Goal: Check status: Check status

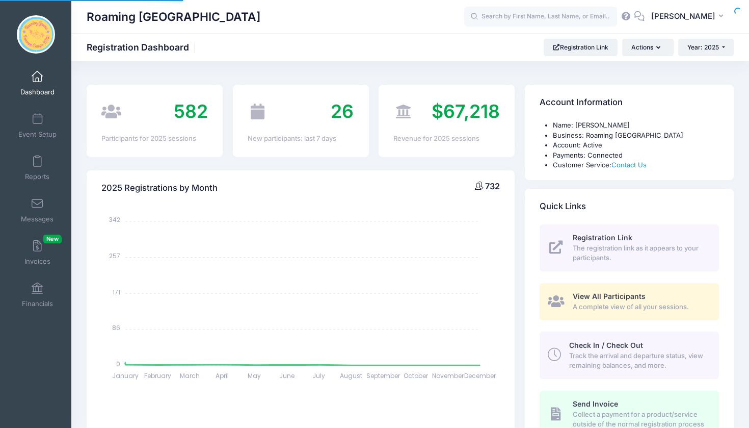
select select
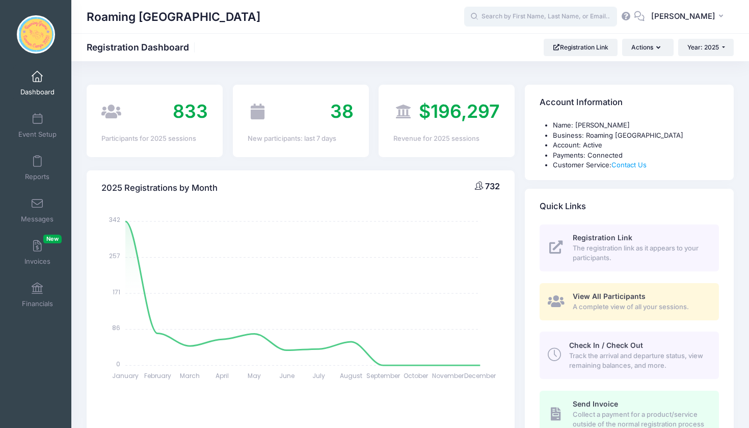
click at [506, 15] on input "text" at bounding box center [540, 17] width 153 height 20
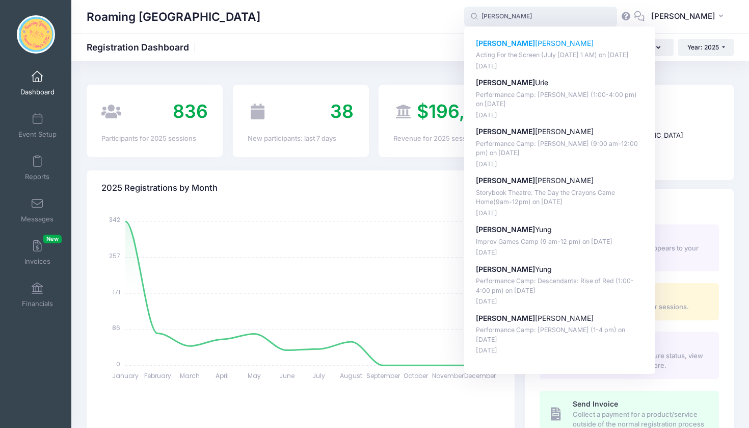
click at [555, 44] on p "Hazel Loring-Shenk" at bounding box center [560, 43] width 168 height 11
type input "Hazel Loring-Shenk (Acting For the Screen (July 28-August 1 AM), Jul-28, 2025)"
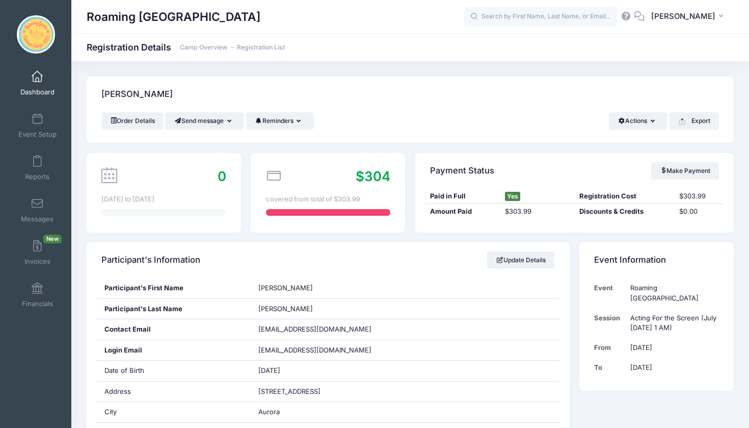
click at [37, 80] on span at bounding box center [37, 76] width 0 height 11
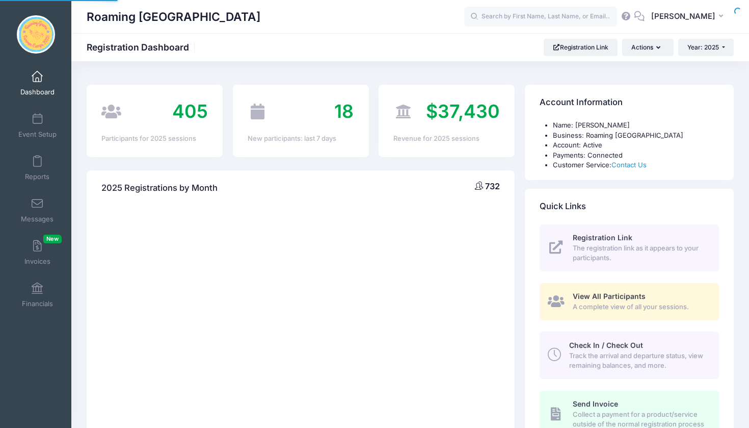
select select
